Goal: Task Accomplishment & Management: Complete application form

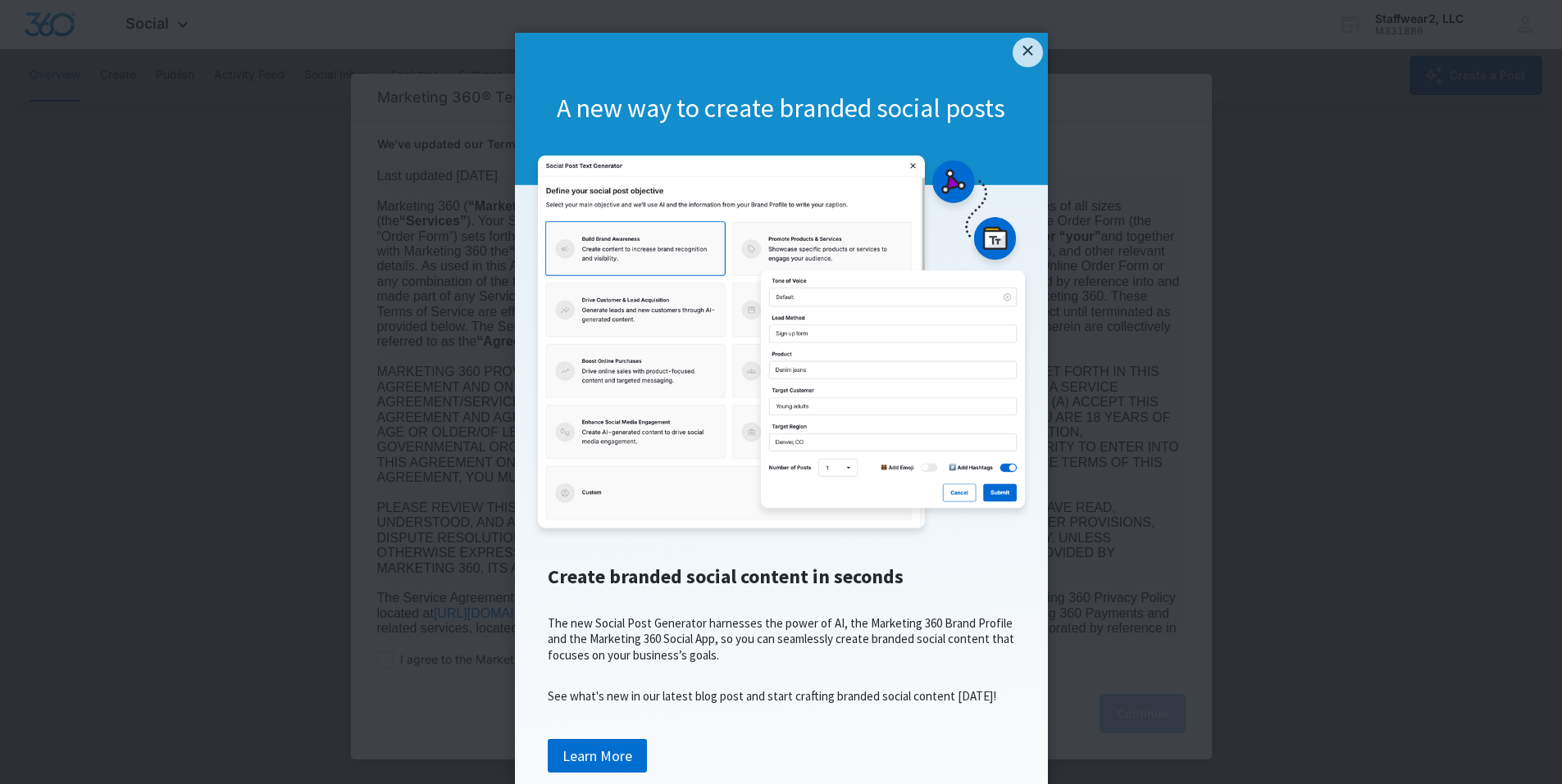
click at [1017, 60] on link "×" at bounding box center [1026, 52] width 30 height 30
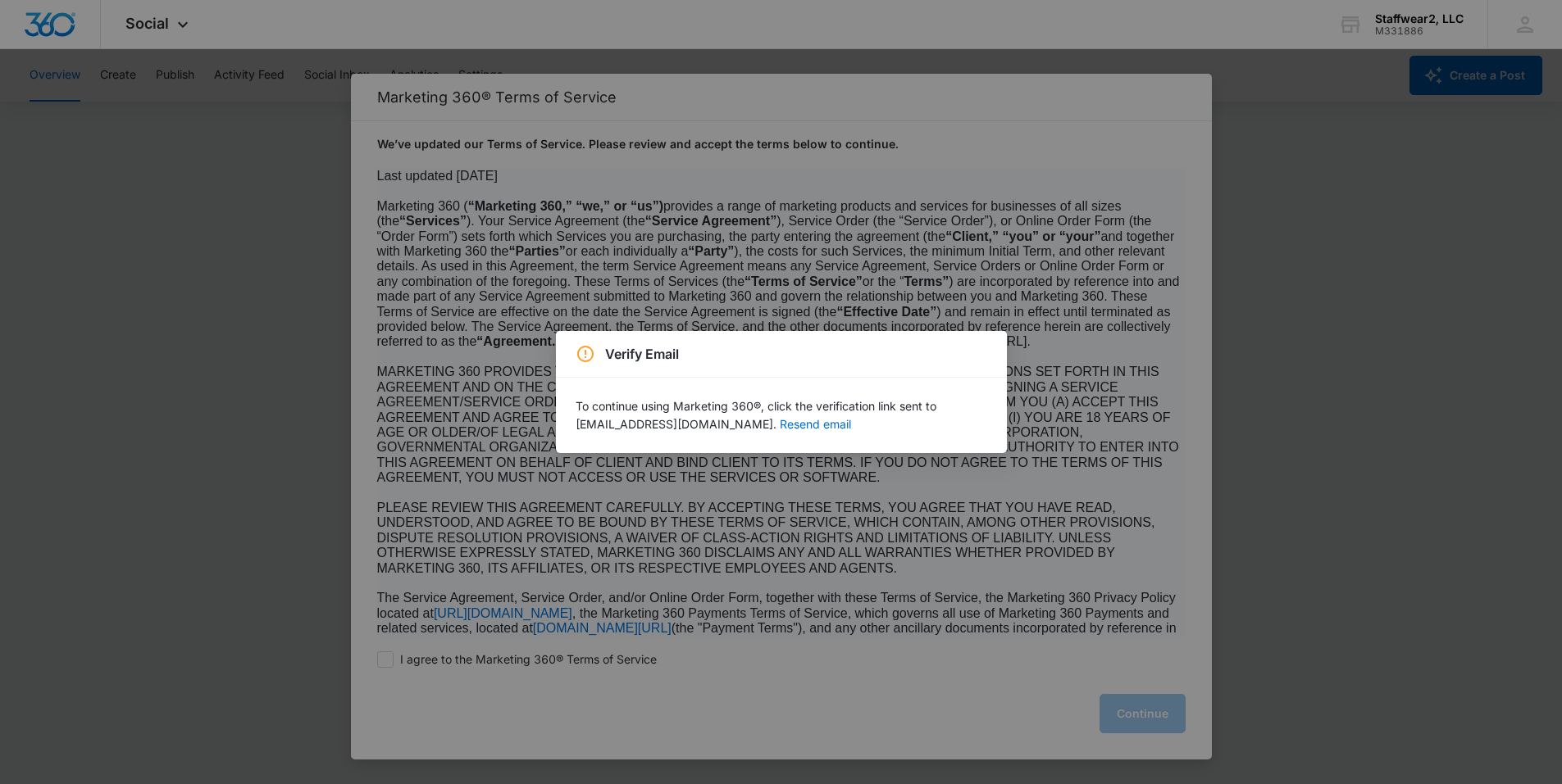
click at [1020, 43] on html "× A new way to create branded social posts Create branded social content in sec…" at bounding box center [781, 392] width 1562 height 784
drag, startPoint x: 874, startPoint y: 701, endPoint x: 881, endPoint y: 681, distance: 21.2
click at [875, 701] on div "Verify Email To continue using Marketing 360®, click the verification link sent…" at bounding box center [781, 392] width 1562 height 784
click at [779, 424] on button "Resend email" at bounding box center [815, 425] width 72 height 12
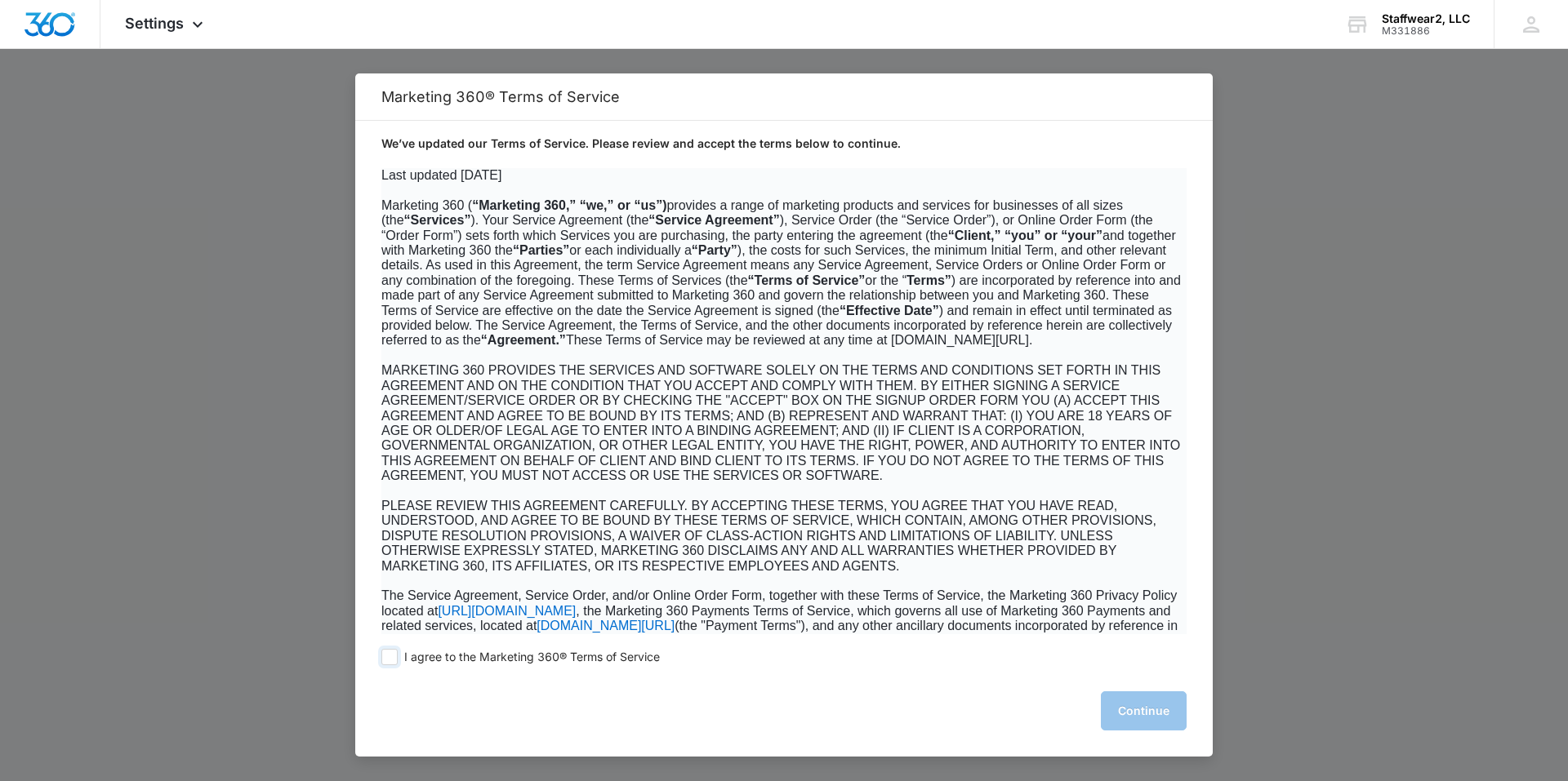
click at [390, 661] on span at bounding box center [389, 657] width 16 height 16
click at [390, 661] on input "I agree to the Marketing 360® Terms of Service" at bounding box center [389, 657] width 16 height 16
checkbox input "true"
click at [1160, 708] on button "Continue" at bounding box center [1144, 710] width 86 height 39
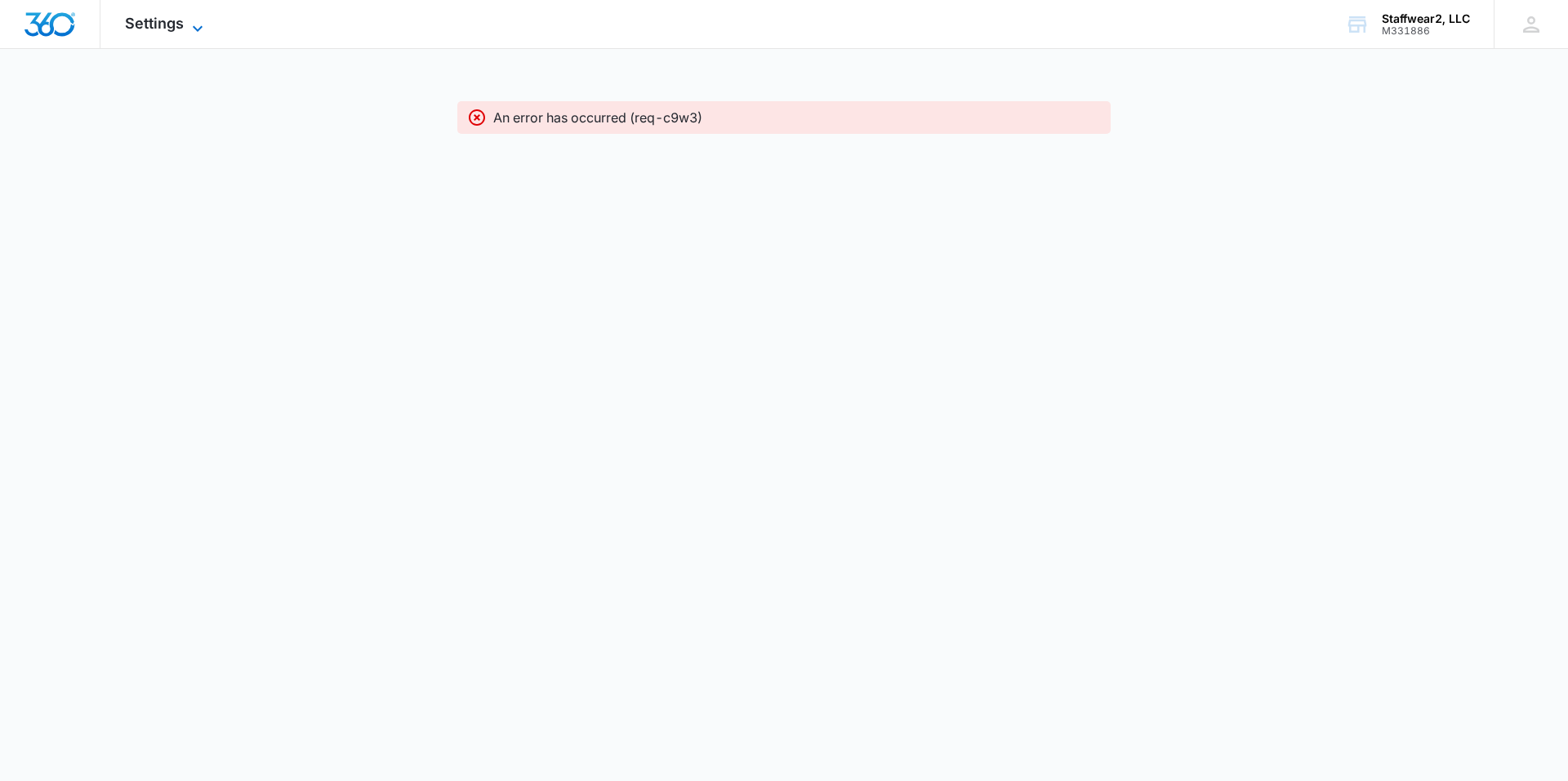
click at [192, 24] on icon at bounding box center [197, 28] width 19 height 19
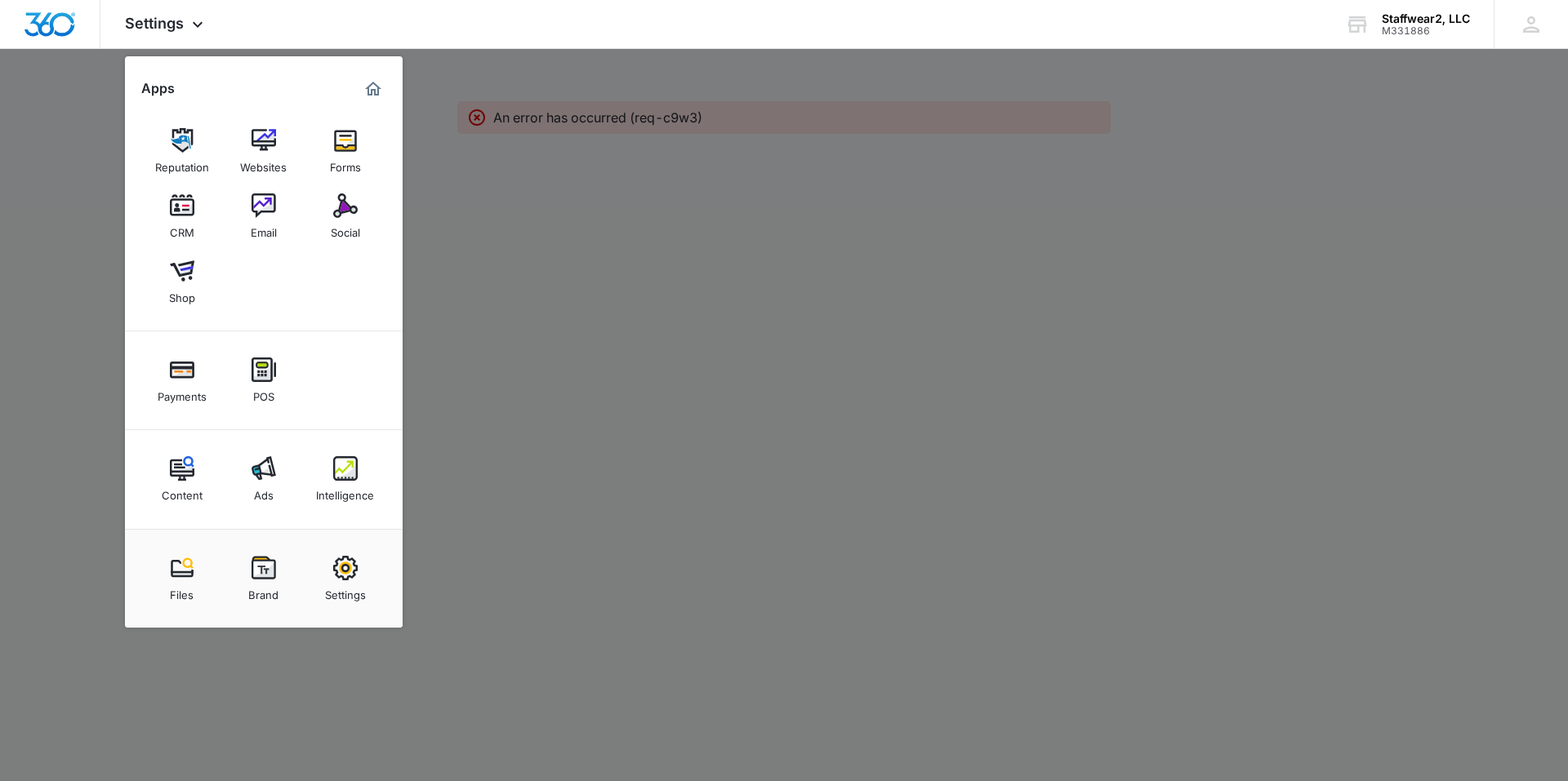
click at [653, 406] on div at bounding box center [784, 390] width 1568 height 781
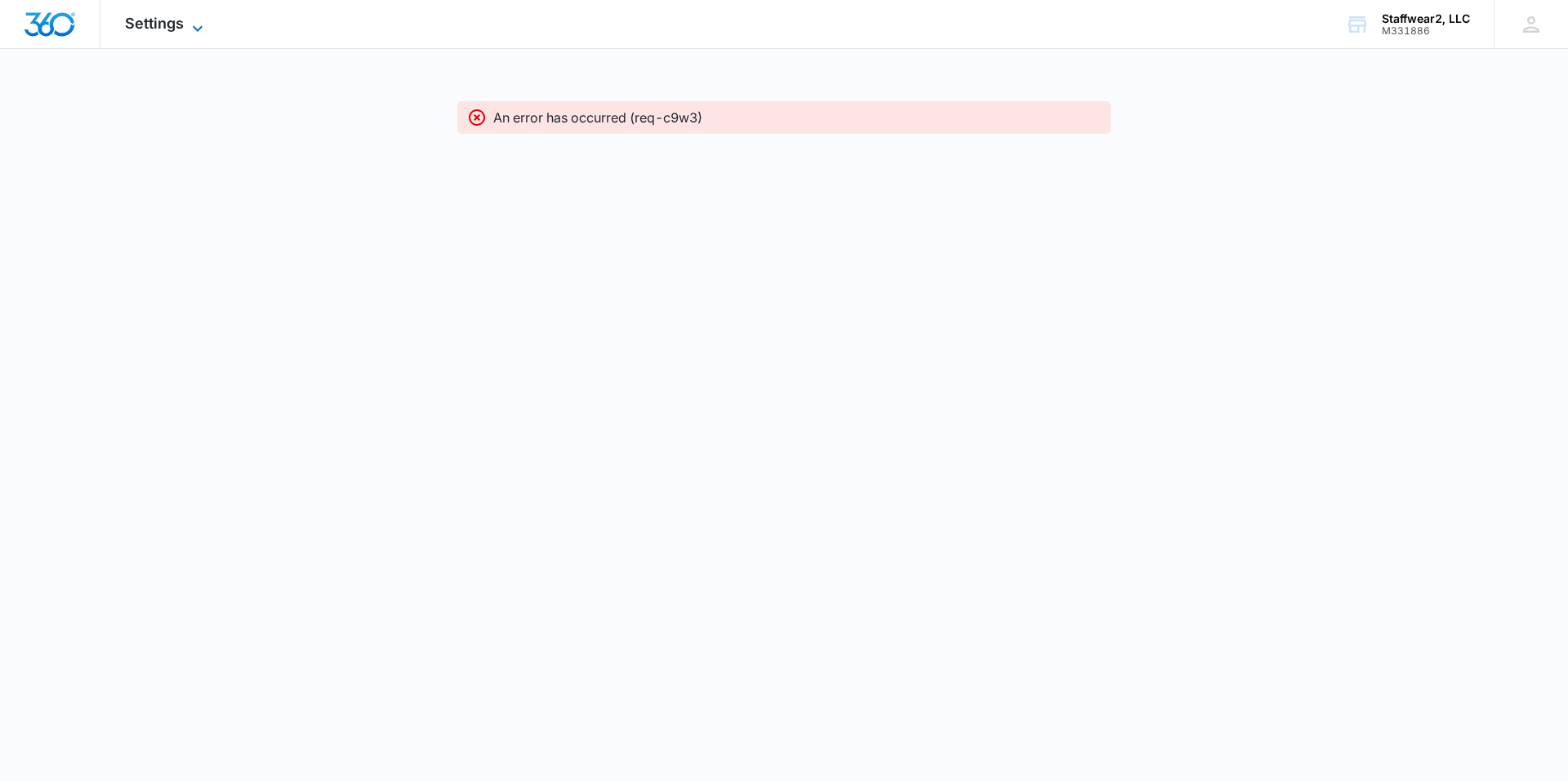
click at [206, 33] on icon at bounding box center [197, 28] width 19 height 19
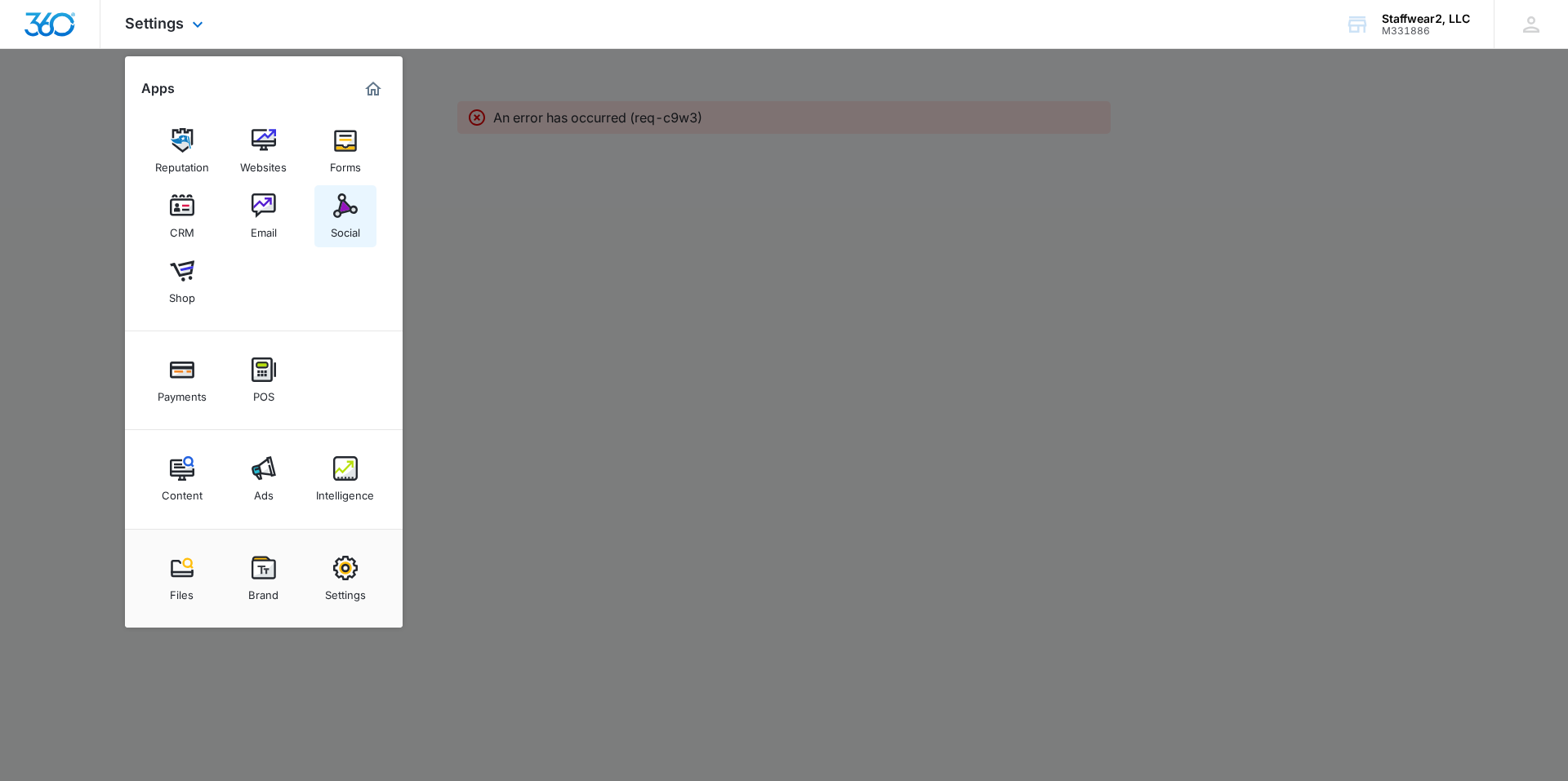
click at [361, 187] on link "Social" at bounding box center [345, 217] width 62 height 62
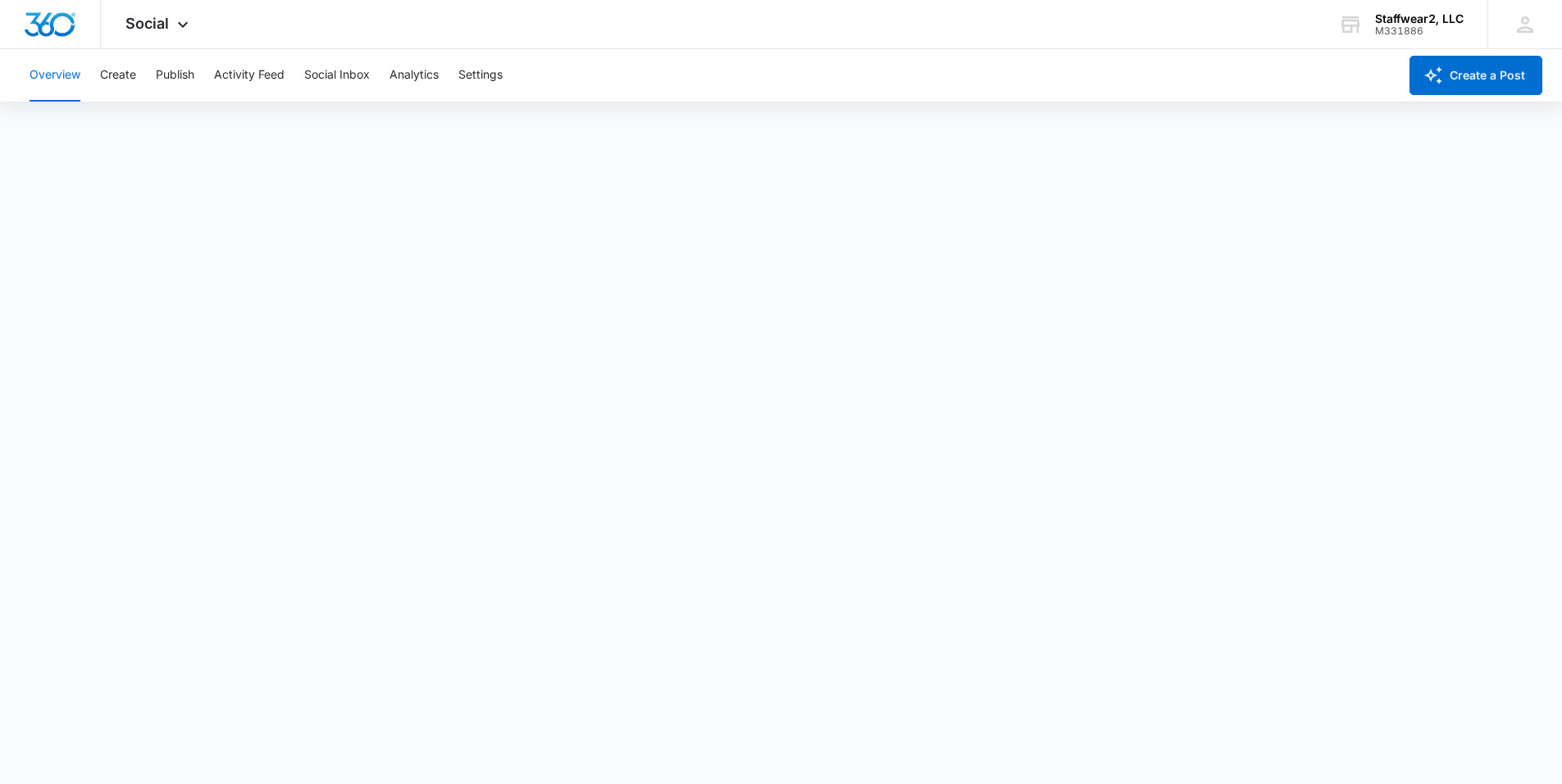
scroll to position [4, 0]
